Goal: Information Seeking & Learning: Learn about a topic

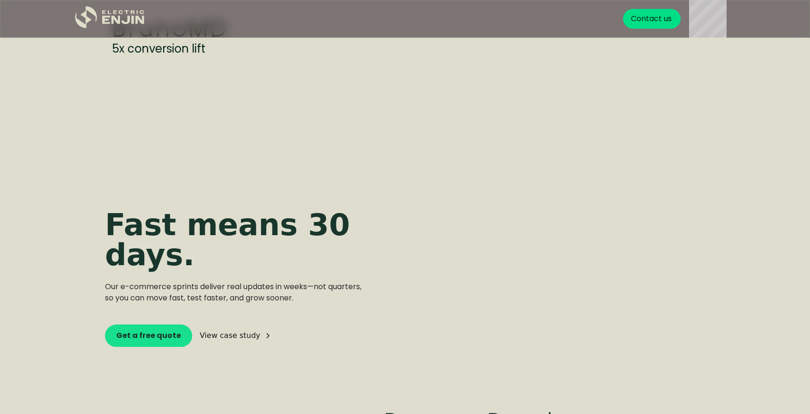
scroll to position [2108, 0]
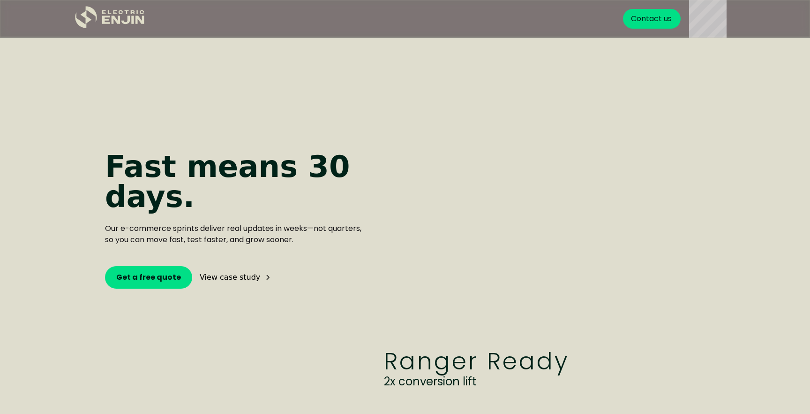
click at [225, 273] on div "View case study" at bounding box center [230, 277] width 60 height 8
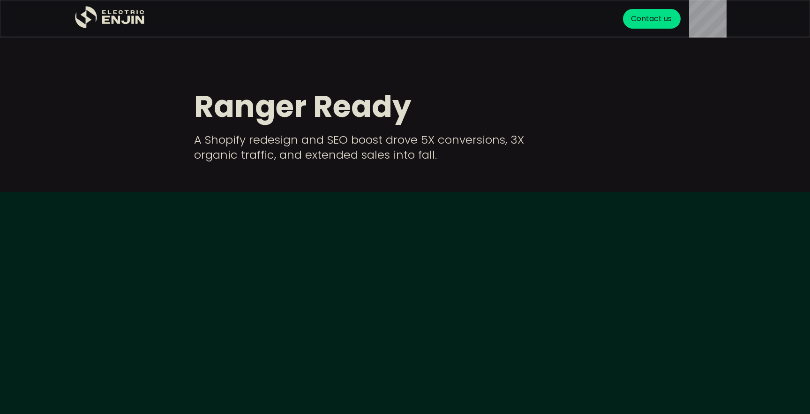
scroll to position [17, 0]
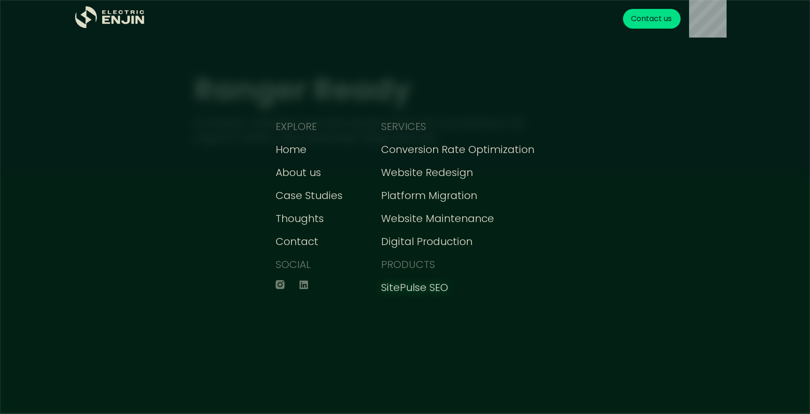
click at [390, 290] on div "SitePulse SEO" at bounding box center [414, 286] width 67 height 15
click at [436, 36] on div "Get your FREE conversion action plan Contact us" at bounding box center [446, 19] width 577 height 38
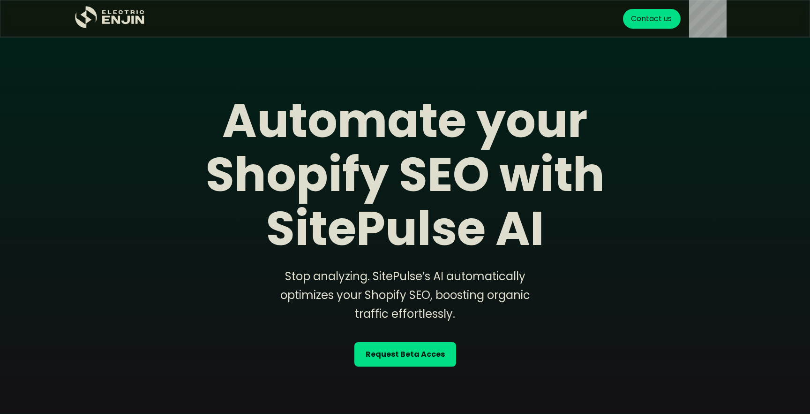
scroll to position [729, 0]
